Goal: Task Accomplishment & Management: Use online tool/utility

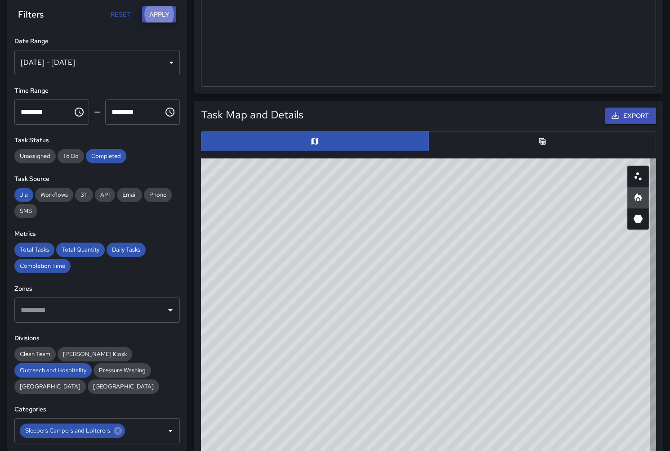
scroll to position [269, 454]
click at [120, 16] on button "Reset" at bounding box center [120, 14] width 29 height 17
type input "**********"
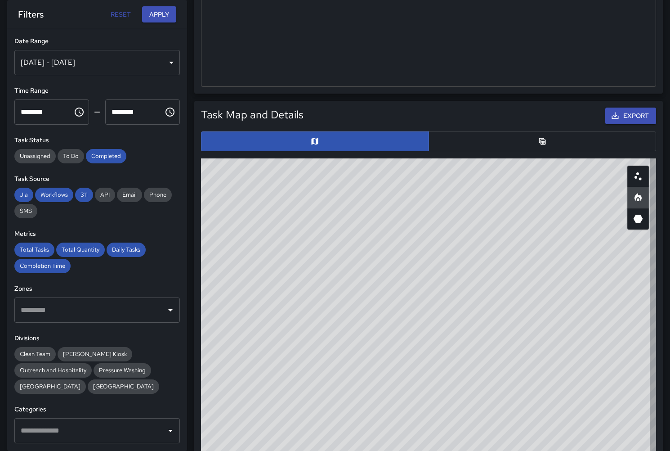
click at [533, 144] on button "button" at bounding box center [543, 141] width 228 height 20
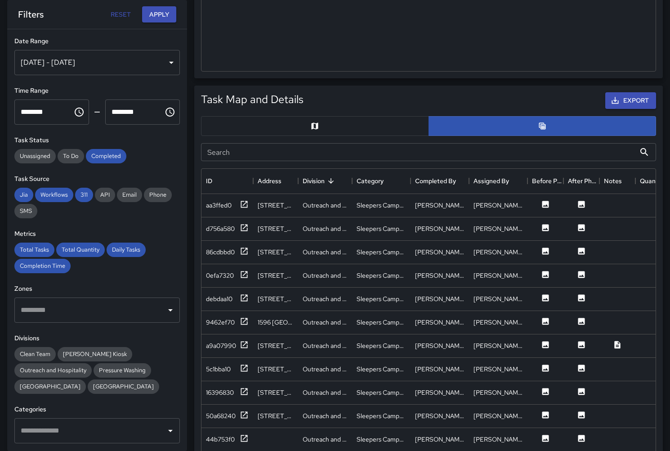
scroll to position [0, 0]
click at [33, 155] on span "Unassigned" at bounding box center [34, 156] width 41 height 8
click at [68, 156] on span "To Do" at bounding box center [71, 156] width 27 height 8
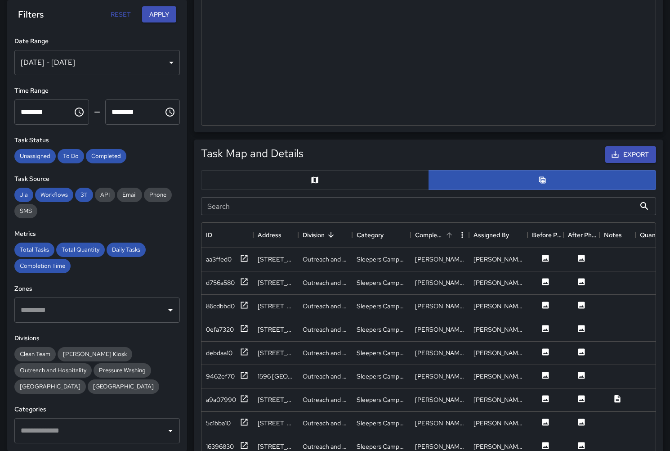
scroll to position [373, 0]
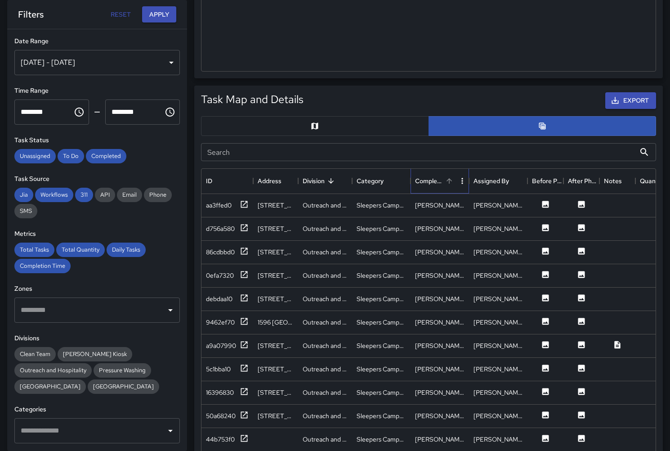
click at [428, 181] on div "Completed By" at bounding box center [429, 180] width 28 height 25
click at [428, 180] on div "Completed By" at bounding box center [429, 180] width 28 height 25
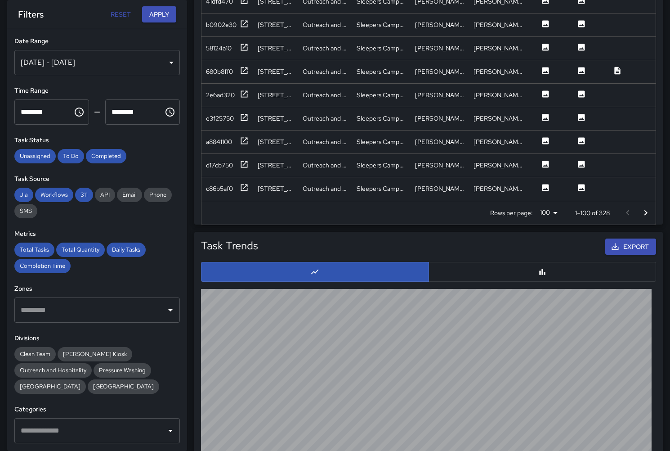
scroll to position [711, 0]
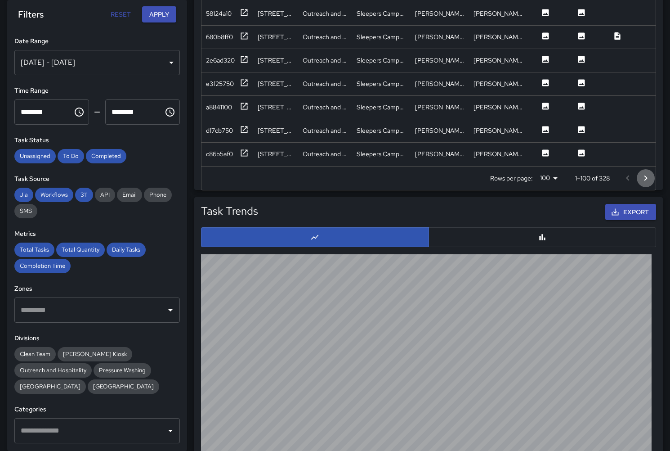
click at [644, 178] on icon "Go to next page" at bounding box center [646, 178] width 11 height 11
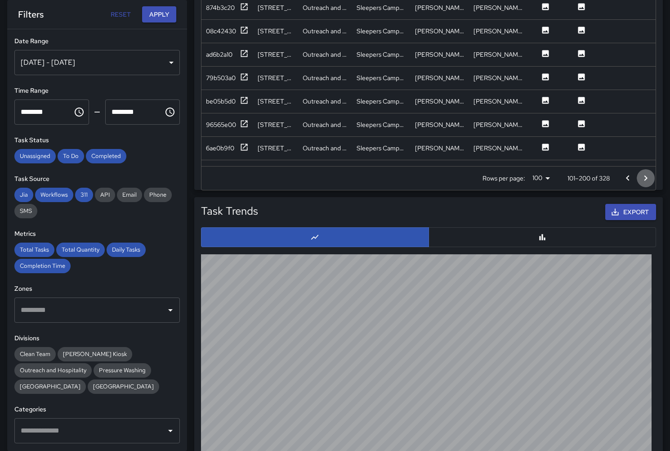
click at [646, 177] on icon "Go to next page" at bounding box center [646, 177] width 3 height 5
click at [646, 179] on icon "Go to next page" at bounding box center [646, 177] width 3 height 5
click at [629, 179] on icon "Go to previous page" at bounding box center [628, 178] width 11 height 11
click at [629, 179] on icon "Go to previous page" at bounding box center [627, 177] width 3 height 5
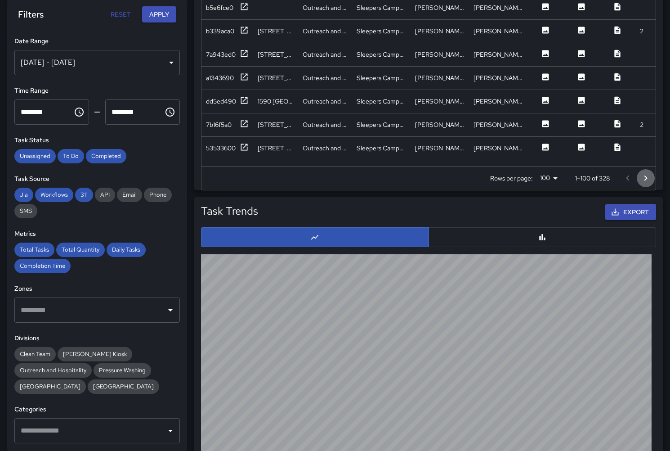
click at [644, 179] on icon "Go to next page" at bounding box center [646, 178] width 11 height 11
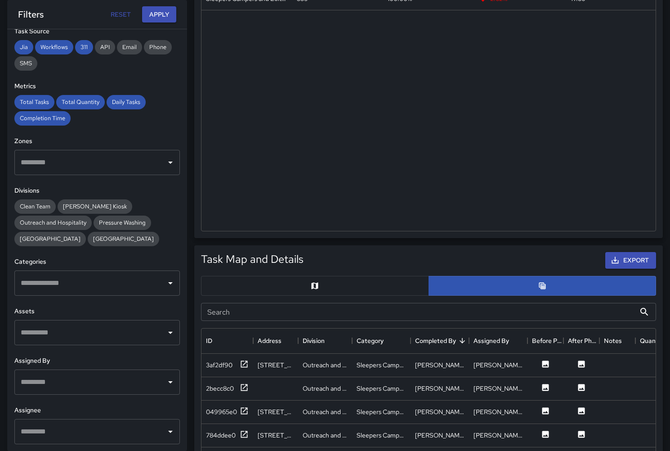
scroll to position [224, 0]
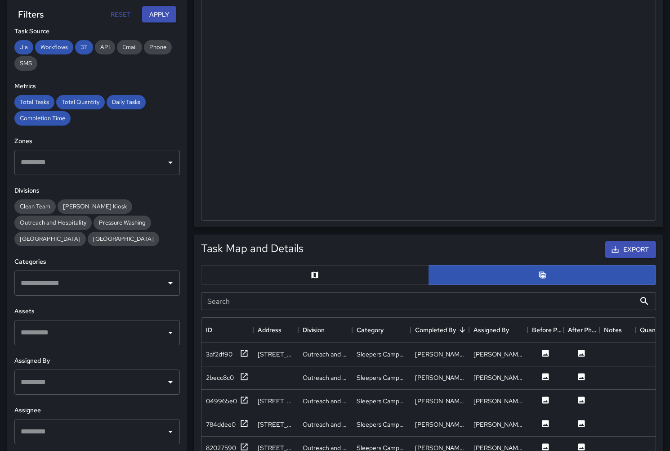
click at [105, 384] on input "text" at bounding box center [90, 381] width 144 height 17
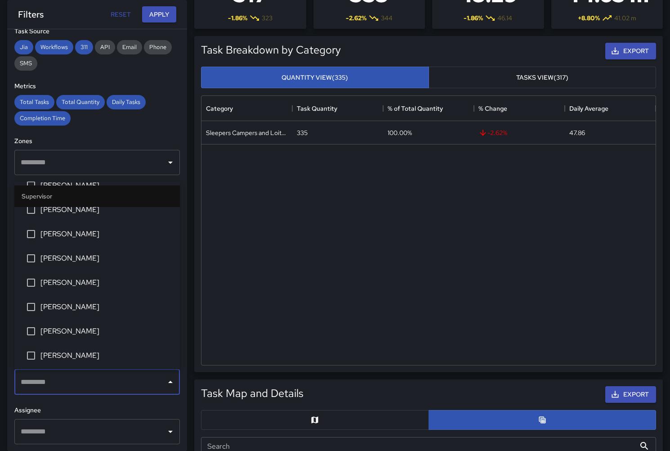
scroll to position [125, 0]
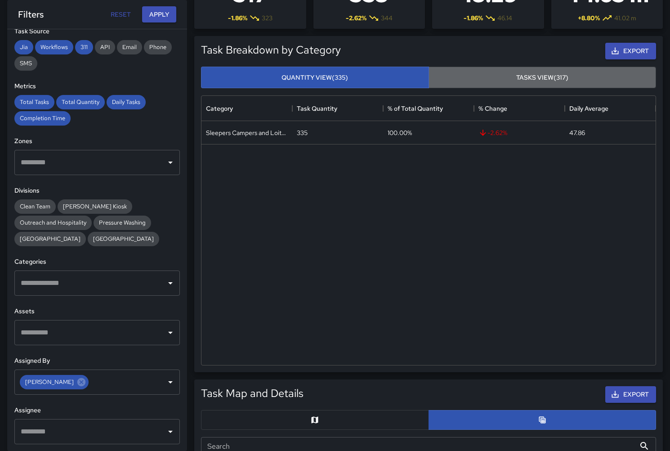
click at [528, 79] on button "Tasks View (317)" at bounding box center [543, 78] width 228 height 22
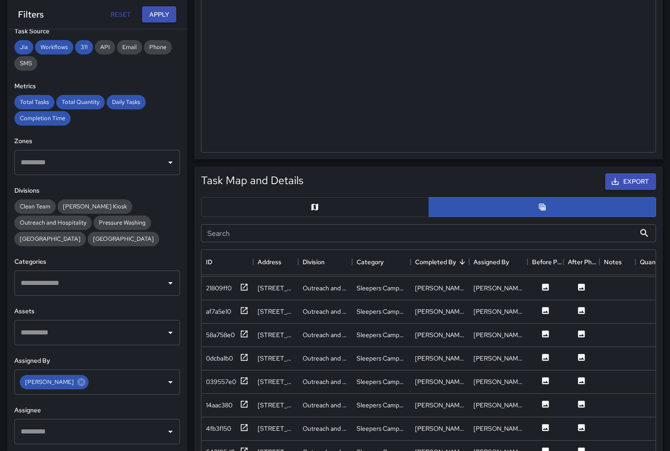
scroll to position [134, 0]
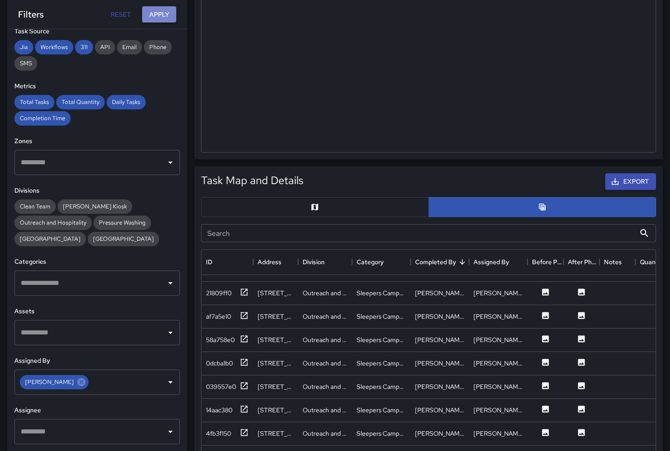
click at [161, 13] on button "Apply" at bounding box center [159, 14] width 34 height 17
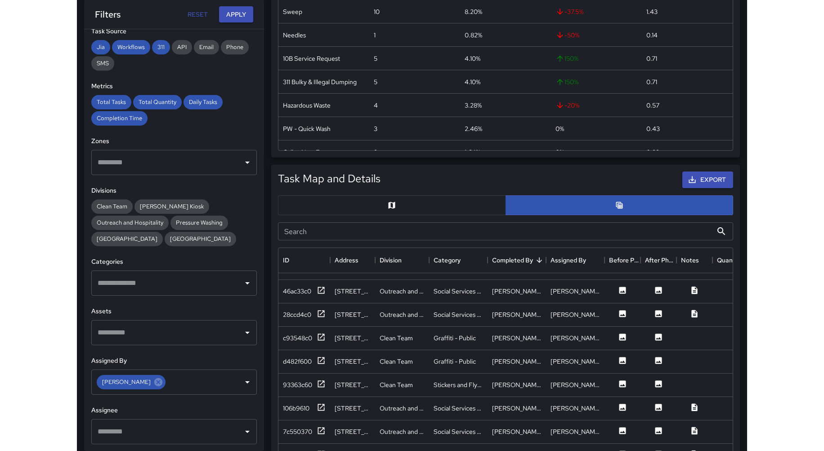
scroll to position [0, 0]
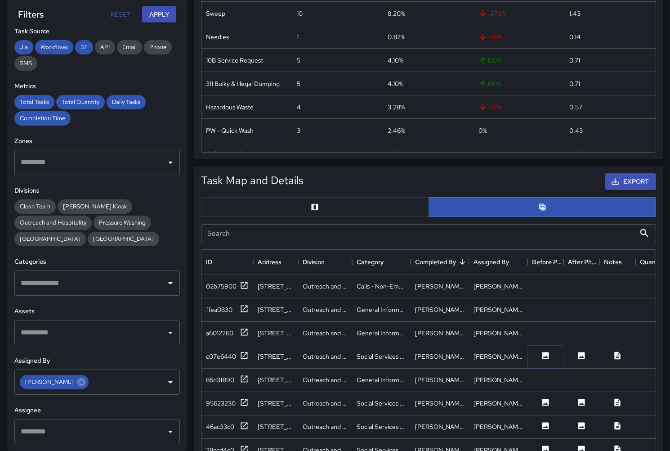
click at [544, 356] on icon at bounding box center [545, 355] width 9 height 9
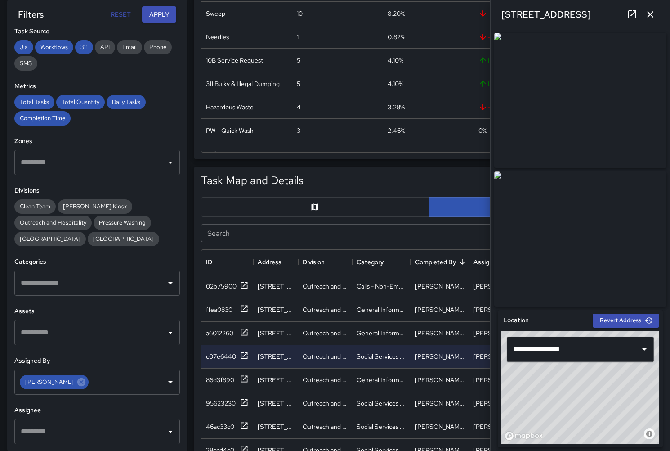
click at [413, 176] on div "Export" at bounding box center [481, 181] width 353 height 20
click at [651, 10] on icon "button" at bounding box center [650, 14] width 11 height 11
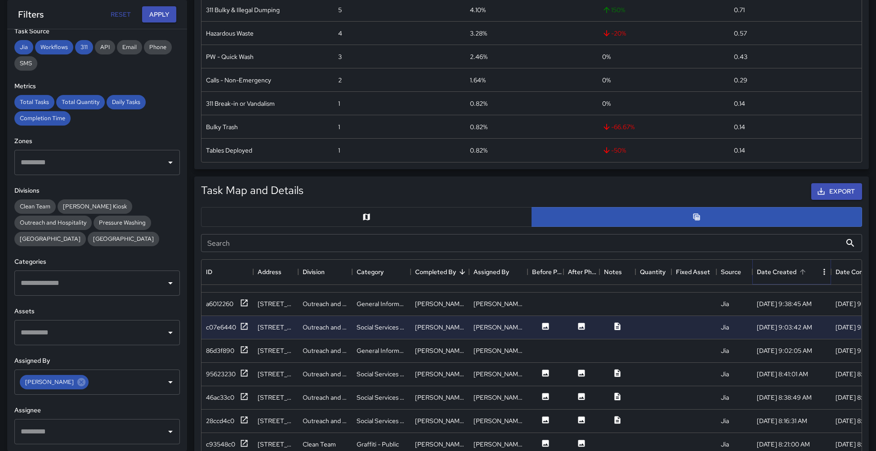
click at [670, 273] on icon "Sort" at bounding box center [803, 272] width 8 height 8
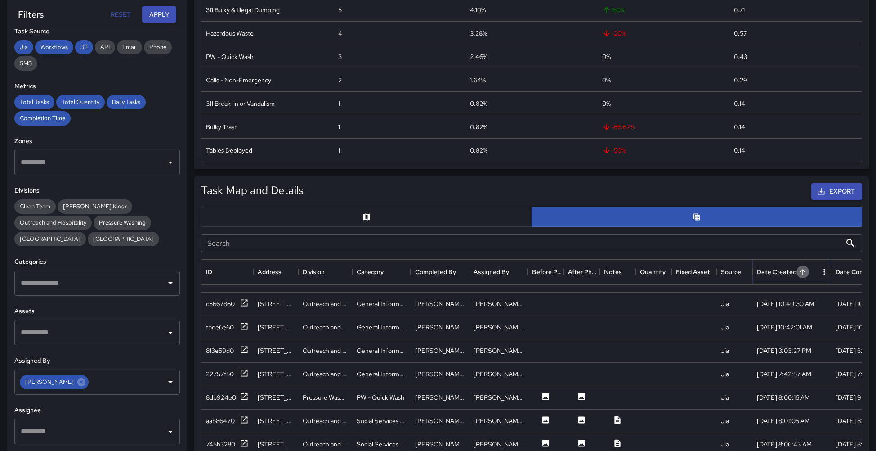
click at [670, 273] on icon "Sort" at bounding box center [803, 272] width 8 height 8
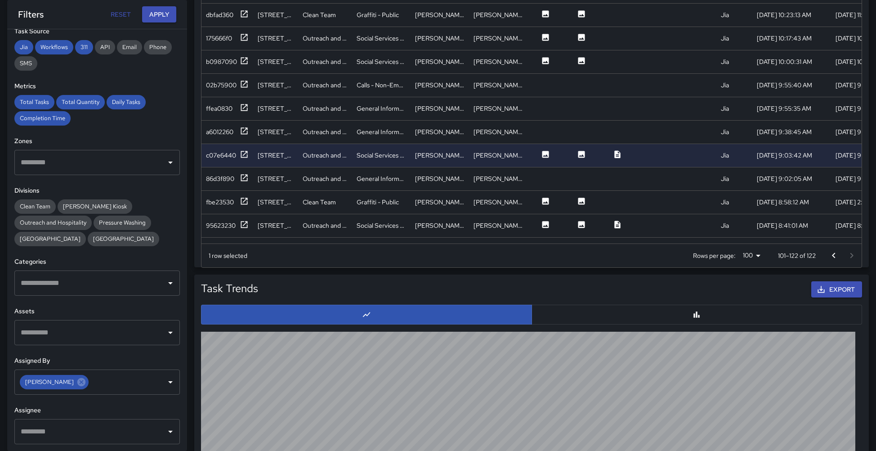
click at [670, 254] on icon "Go to previous page" at bounding box center [834, 255] width 11 height 11
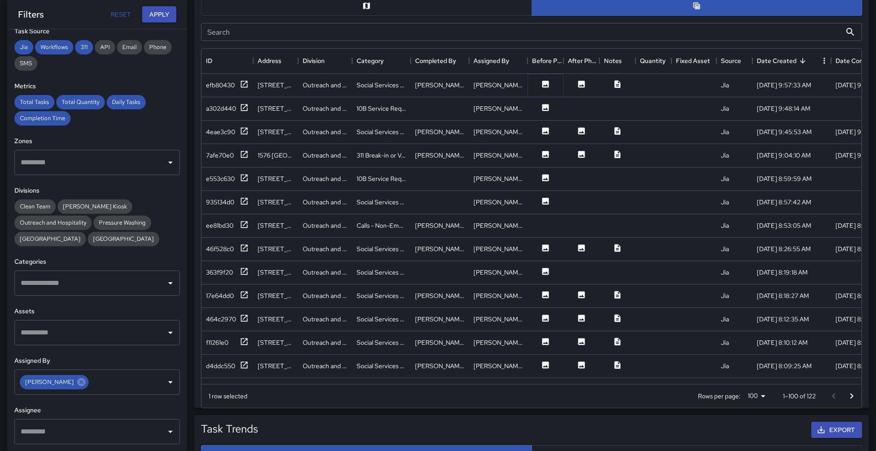
click at [547, 82] on icon at bounding box center [545, 84] width 7 height 7
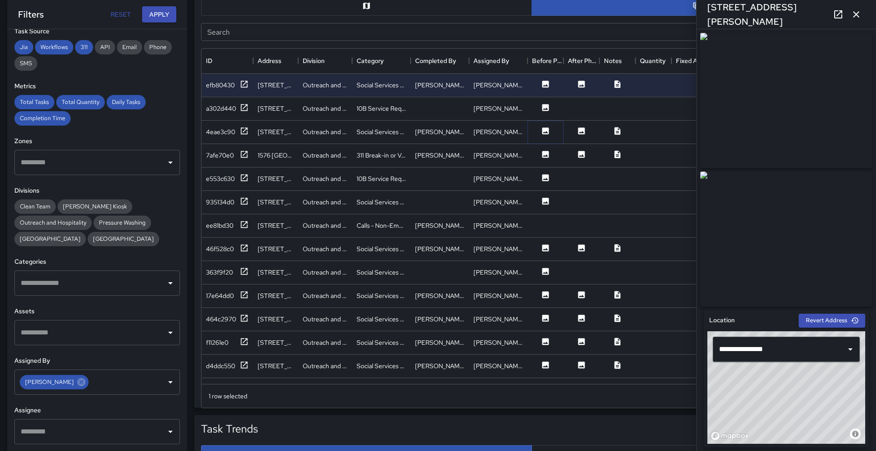
click at [546, 134] on icon at bounding box center [545, 130] width 9 height 9
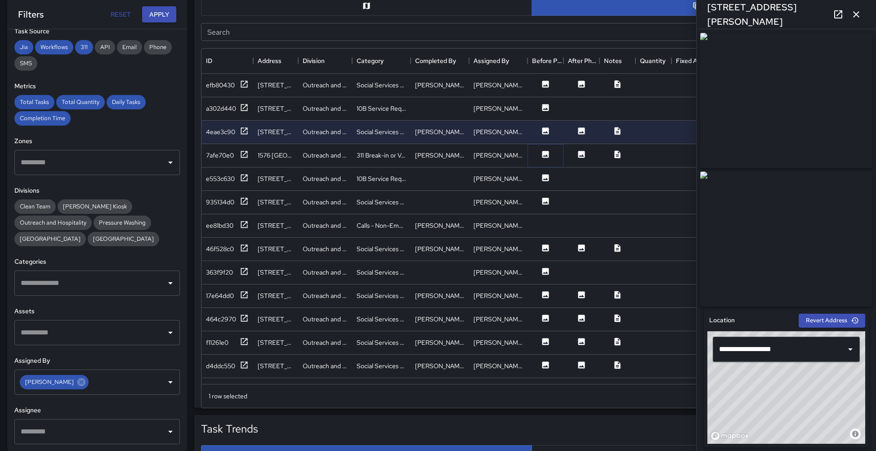
click at [546, 153] on icon at bounding box center [545, 154] width 7 height 7
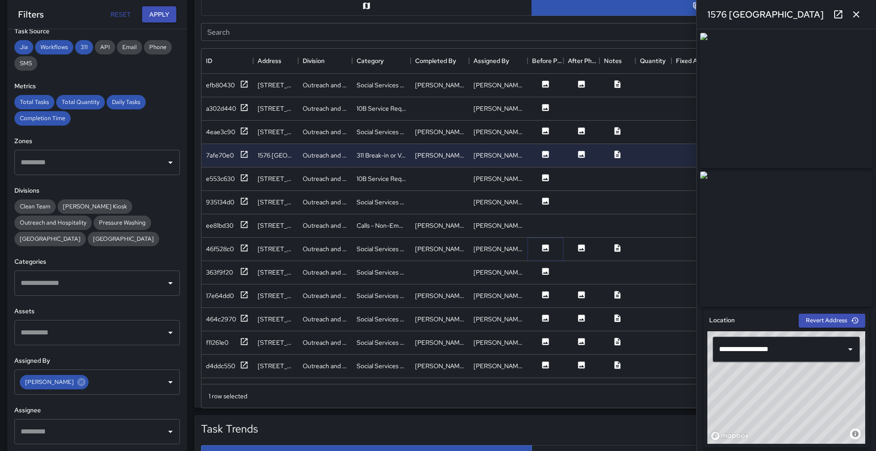
click at [547, 248] on icon at bounding box center [545, 247] width 9 height 9
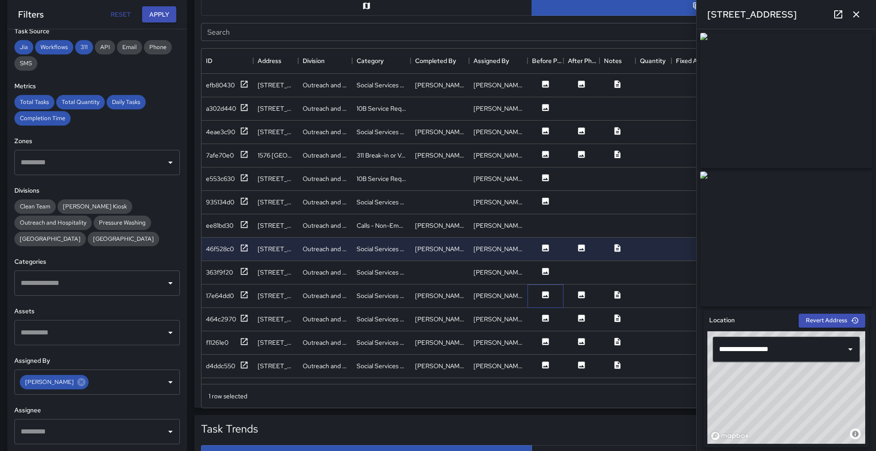
click at [547, 288] on div at bounding box center [546, 295] width 36 height 23
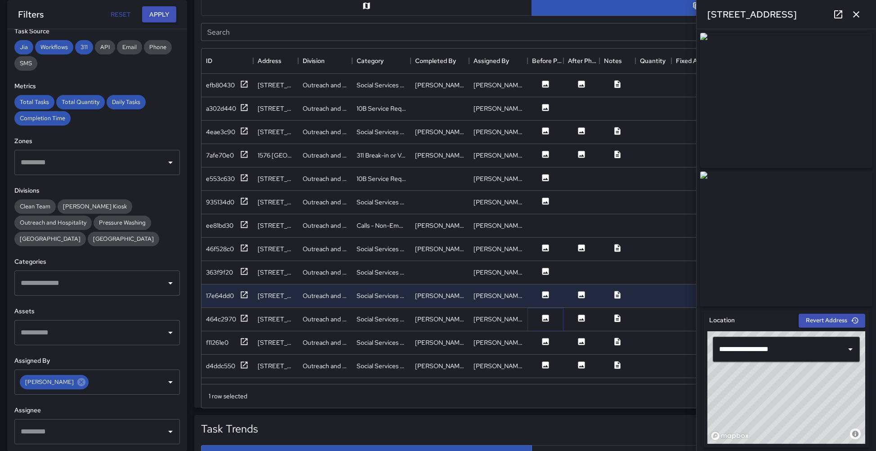
click at [544, 321] on button at bounding box center [545, 319] width 27 height 11
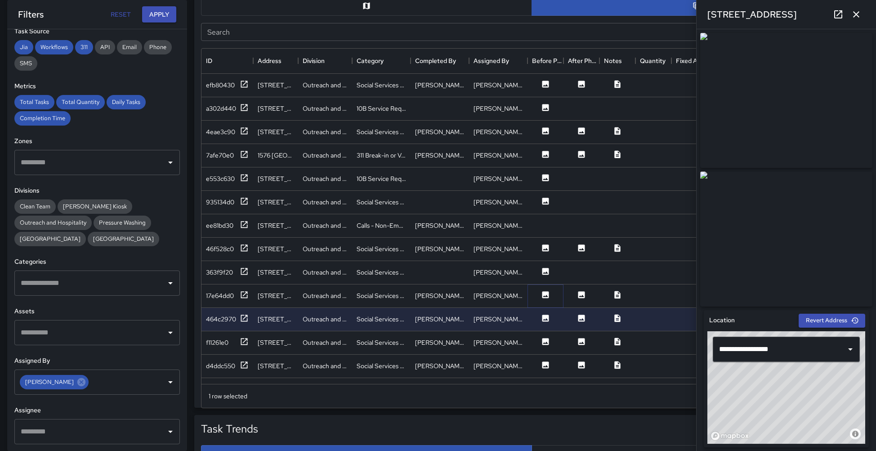
click at [545, 292] on icon at bounding box center [545, 294] width 7 height 7
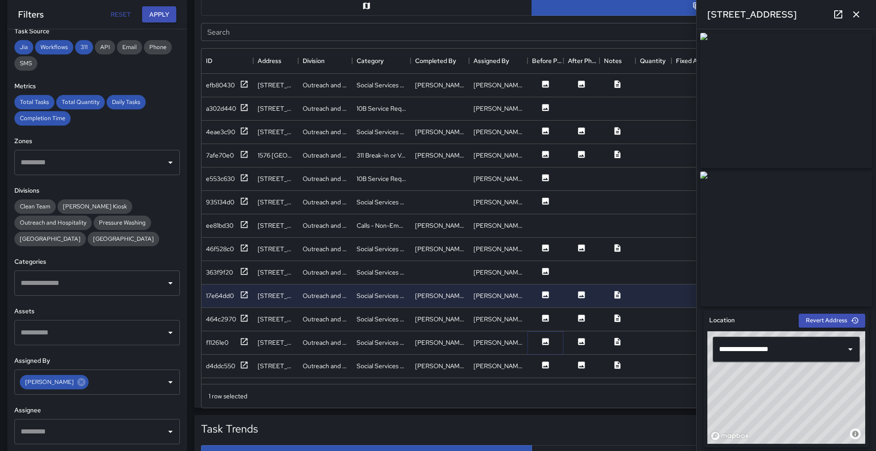
click at [544, 340] on icon at bounding box center [545, 341] width 7 height 7
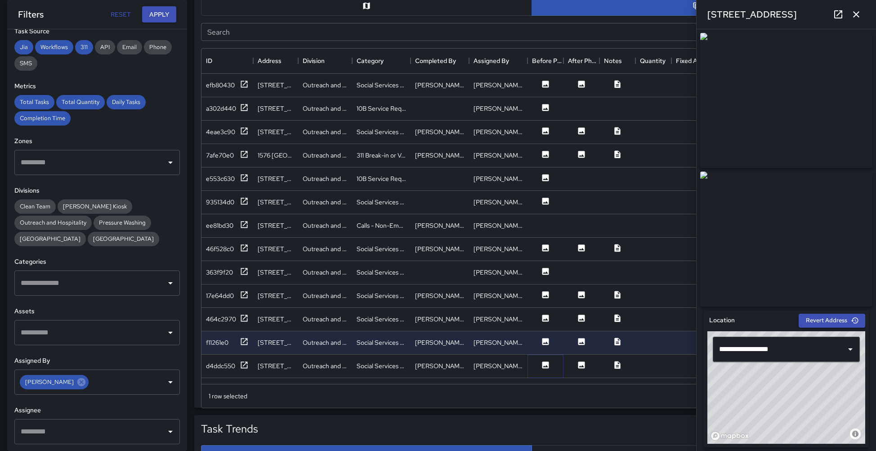
click at [546, 363] on icon at bounding box center [545, 364] width 7 height 7
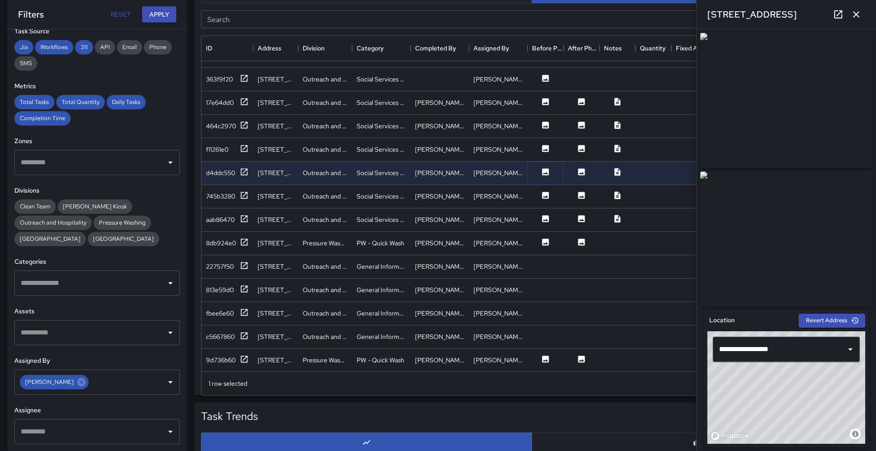
scroll to position [211, 0]
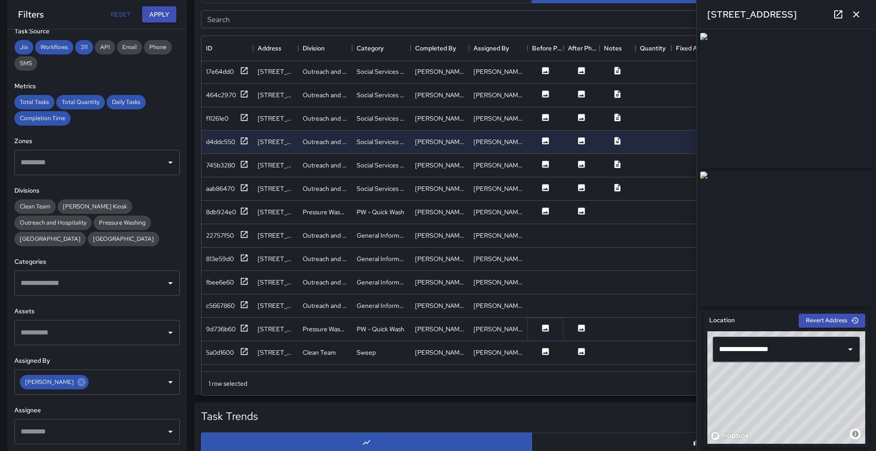
click at [545, 327] on icon at bounding box center [545, 327] width 7 height 7
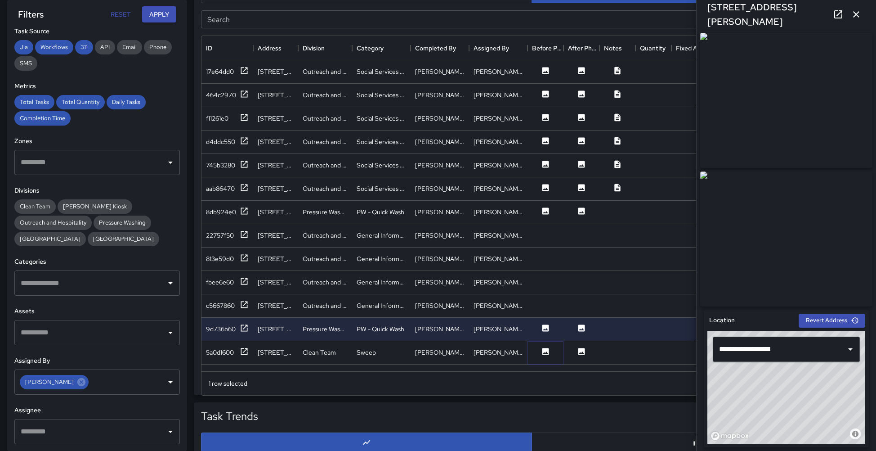
click at [547, 349] on icon at bounding box center [545, 351] width 7 height 7
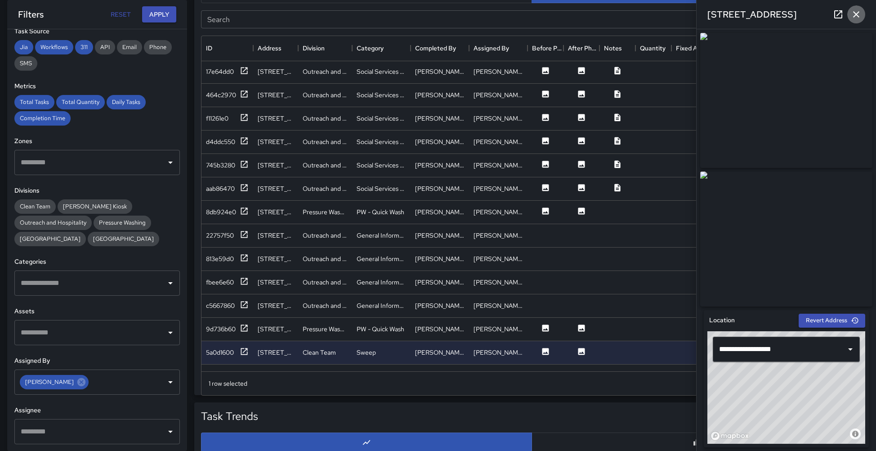
click at [670, 14] on icon "button" at bounding box center [856, 14] width 6 height 6
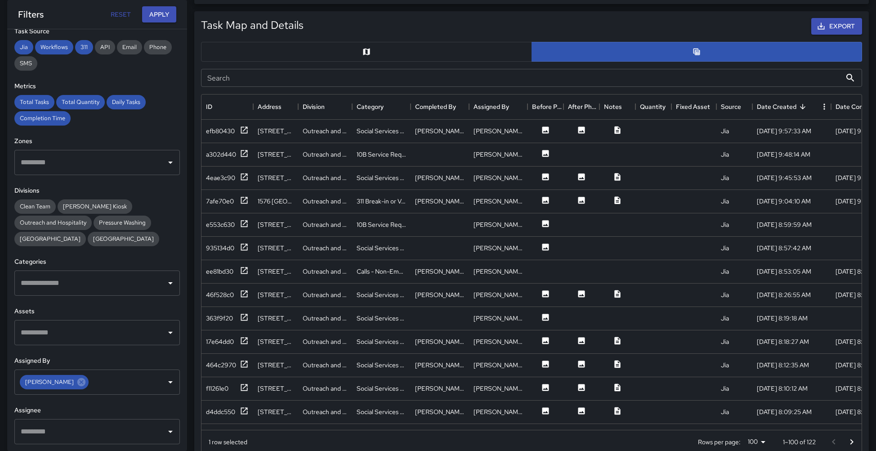
scroll to position [445, 0]
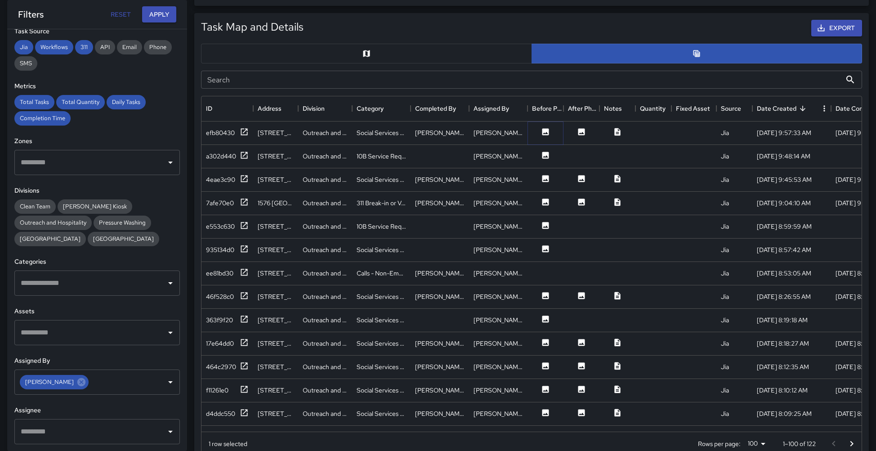
click at [542, 130] on icon at bounding box center [545, 131] width 9 height 9
